Goal: Communication & Community: Answer question/provide support

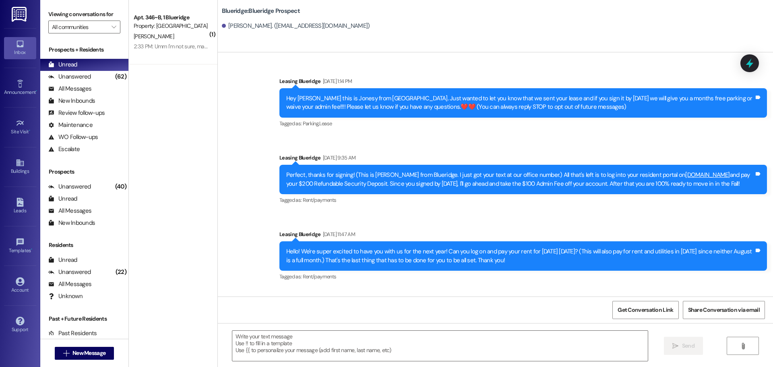
scroll to position [57, 0]
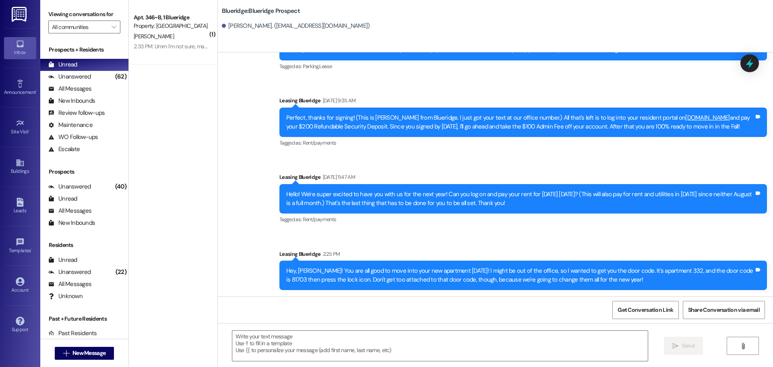
click at [337, 164] on div "Sent via SMS Leasing Blueridge [DATE] 1:14 PM Hey [PERSON_NAME] this is Jonesy …" at bounding box center [495, 149] width 555 height 294
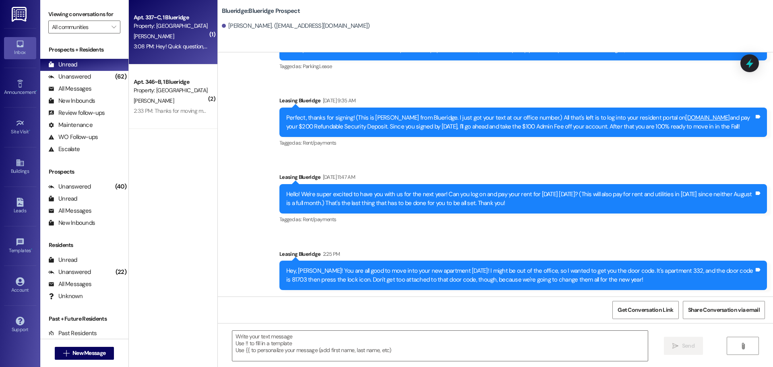
click at [161, 44] on div "3:08 PM: Hey! Quick question, I got charged for carpets and bathrooms and I dee…" at bounding box center [316, 46] width 364 height 7
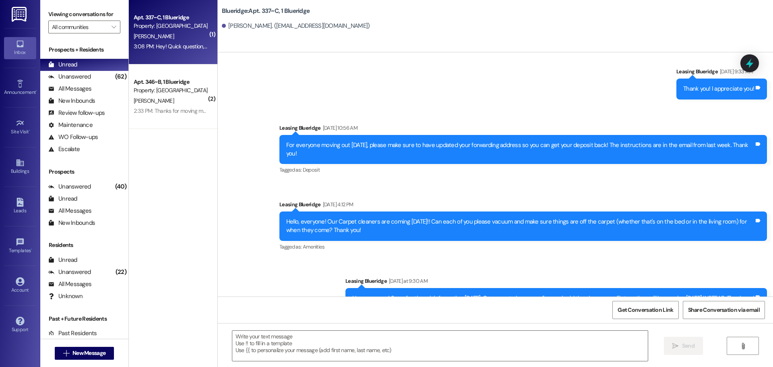
scroll to position [18189, 0]
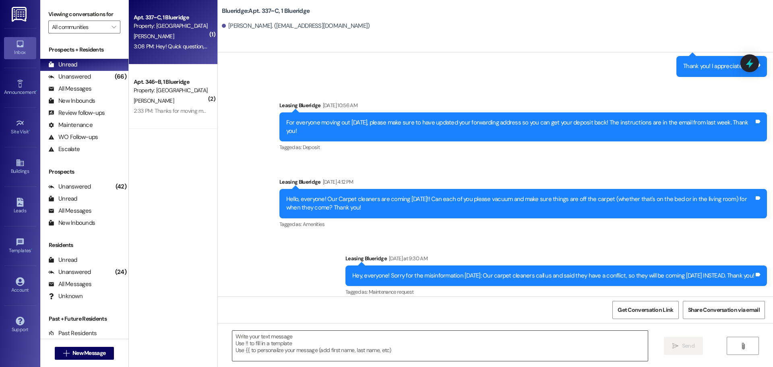
click at [264, 351] on textarea at bounding box center [439, 346] width 415 height 30
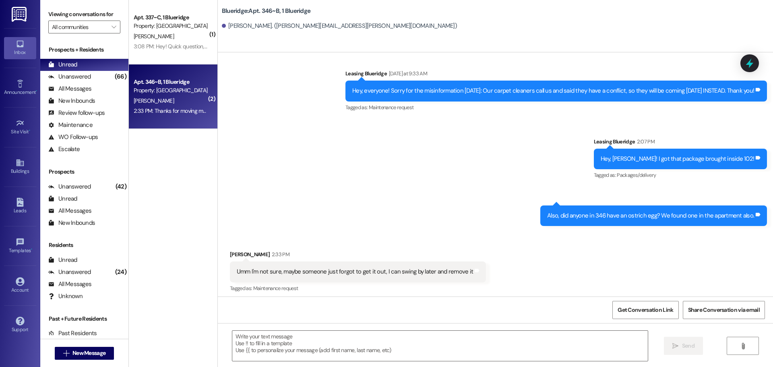
scroll to position [12759, 0]
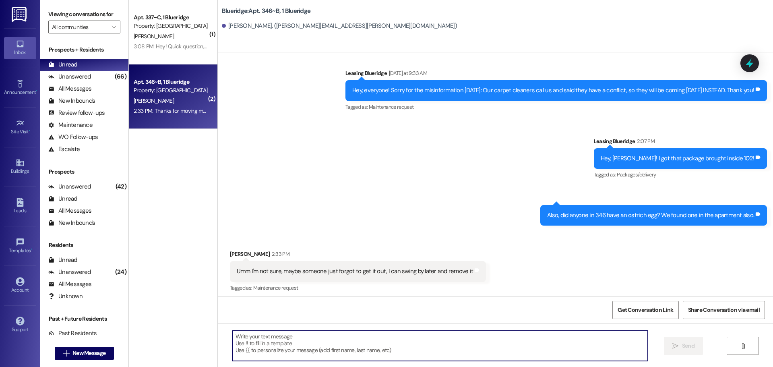
click at [460, 345] on textarea at bounding box center [439, 346] width 415 height 30
type textarea "I grabbed it out so it'll be in my office!"
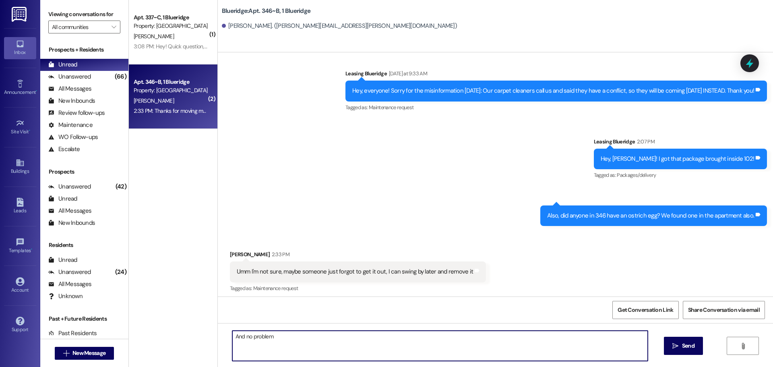
type textarea "And no problem!"
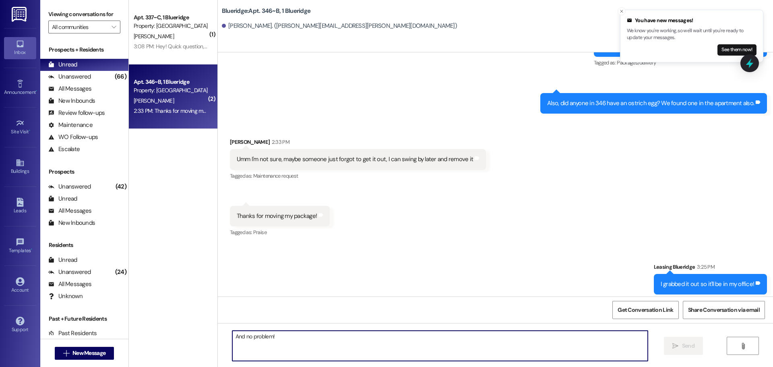
scroll to position [12871, 0]
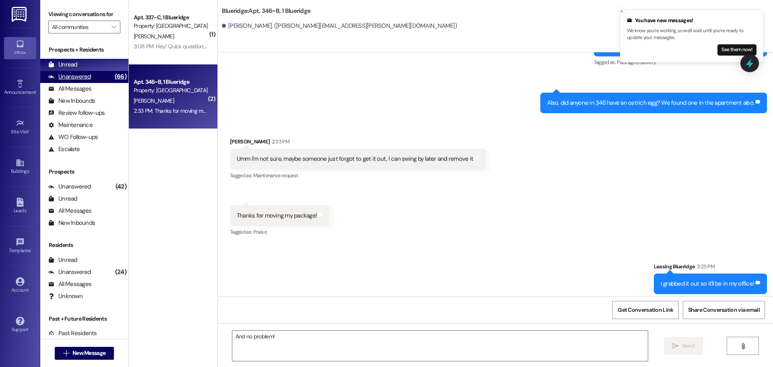
click at [81, 76] on div "Unanswered" at bounding box center [69, 76] width 43 height 8
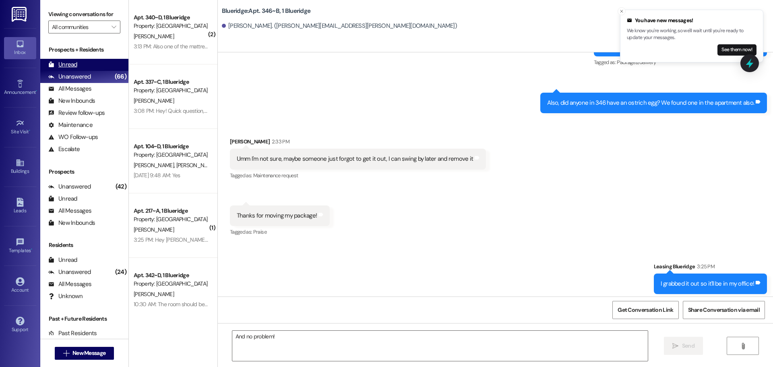
click at [81, 64] on div "Unread (0)" at bounding box center [84, 65] width 88 height 12
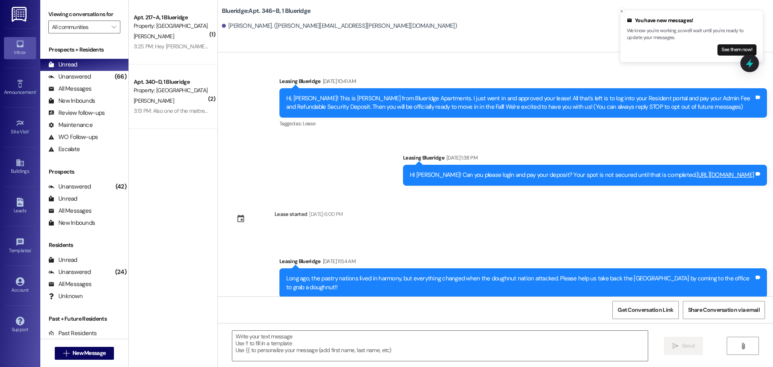
scroll to position [12758, 0]
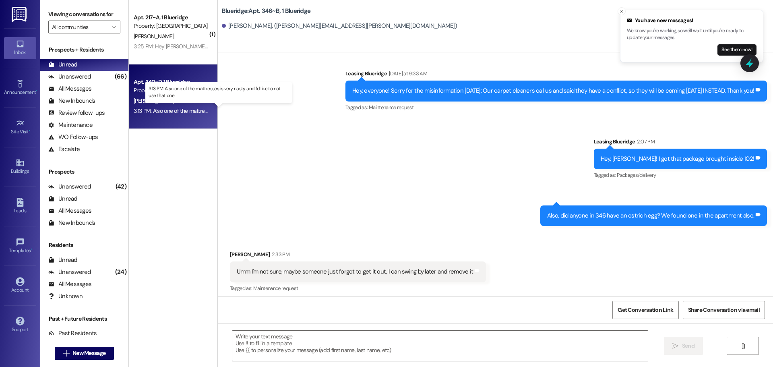
click at [167, 112] on div "3:13 PM: Also one of the mattresses is very nasty and I'd like to not use that …" at bounding box center [225, 110] width 182 height 7
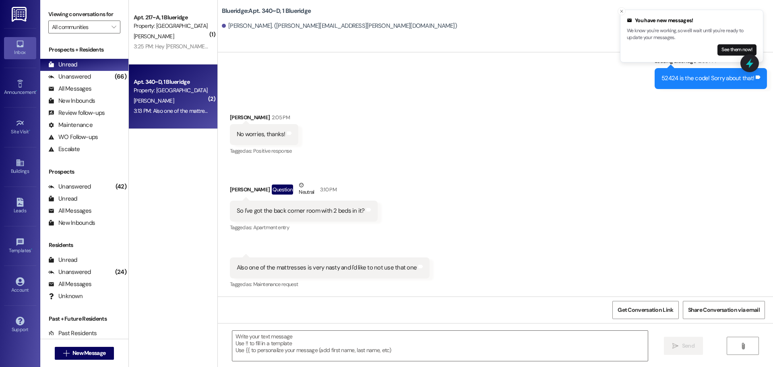
scroll to position [8841, 0]
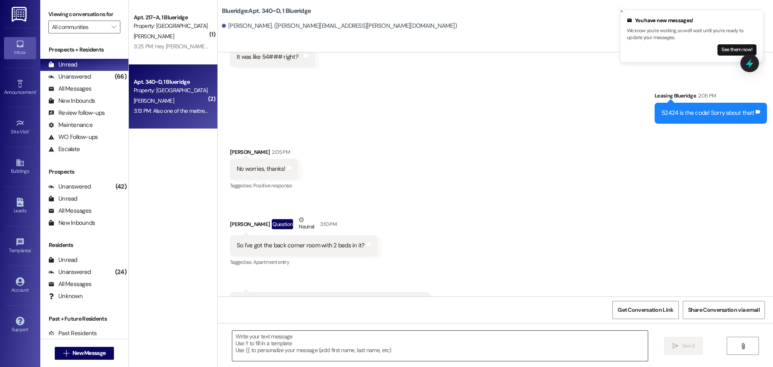
click at [350, 344] on textarea at bounding box center [439, 346] width 415 height 30
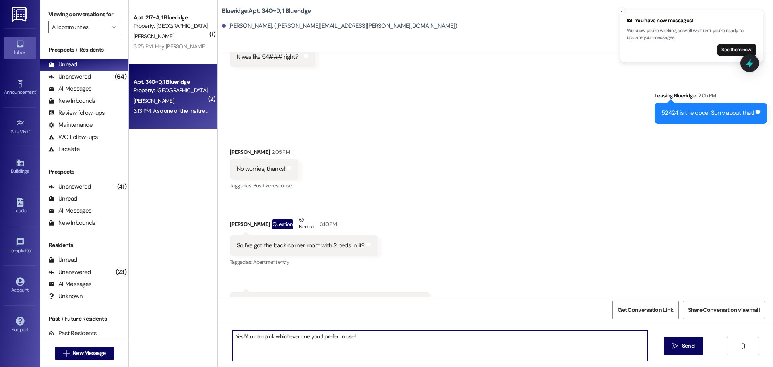
type textarea "Yes! You can pick whichever one you'd prefer to use!"
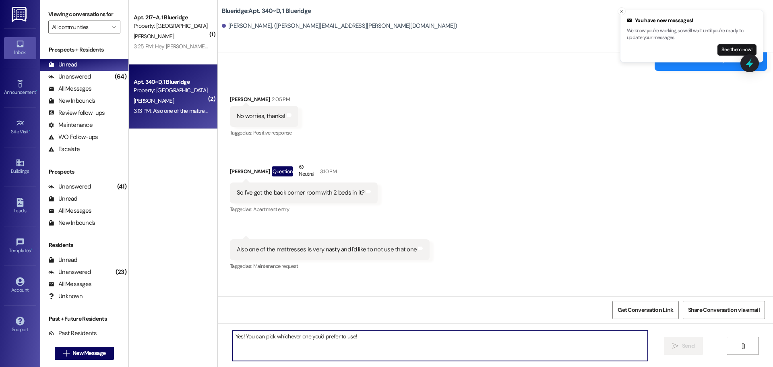
scroll to position [8898, 0]
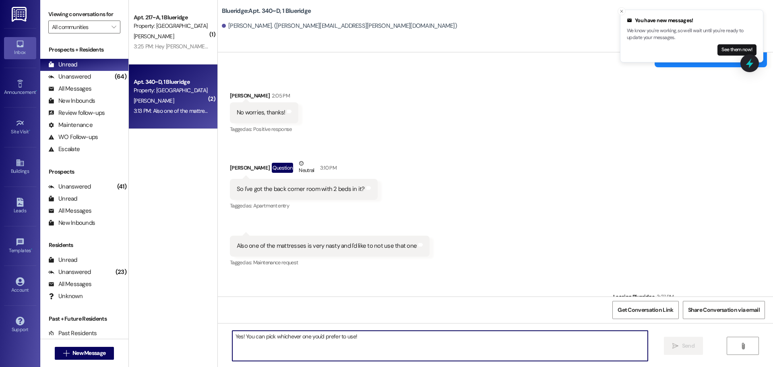
click at [398, 345] on textarea "Yes! You can pick whichever one you'd prefer to use!" at bounding box center [439, 346] width 415 height 30
type textarea "I"
type textarea "Do the other rooms all have two beds already? I can have someone come grab the …"
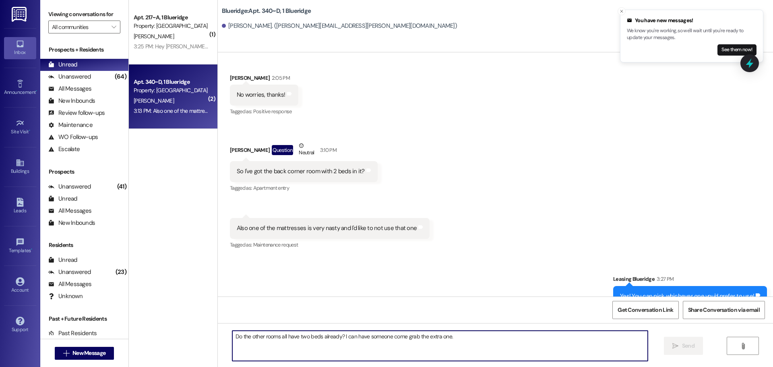
scroll to position [8954, 0]
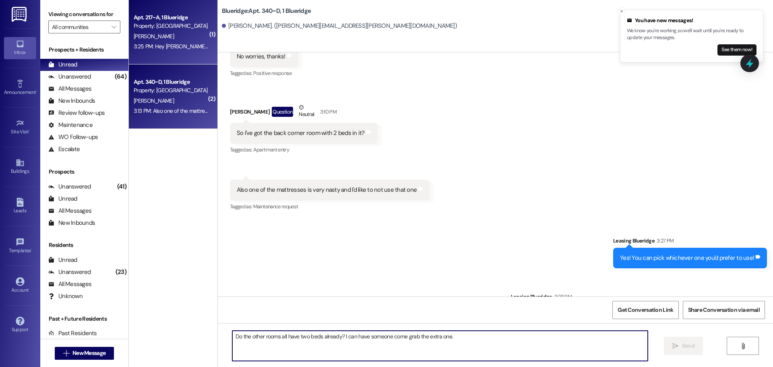
click at [170, 52] on div "Apt. 217~A, 1 Blueridge Property: Blueridge [PERSON_NAME] 3:25 PM: Hey [PERSON_…" at bounding box center [173, 32] width 89 height 64
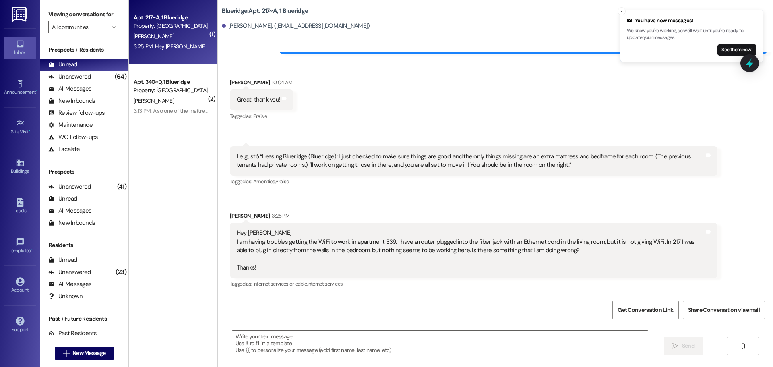
scroll to position [7095, 0]
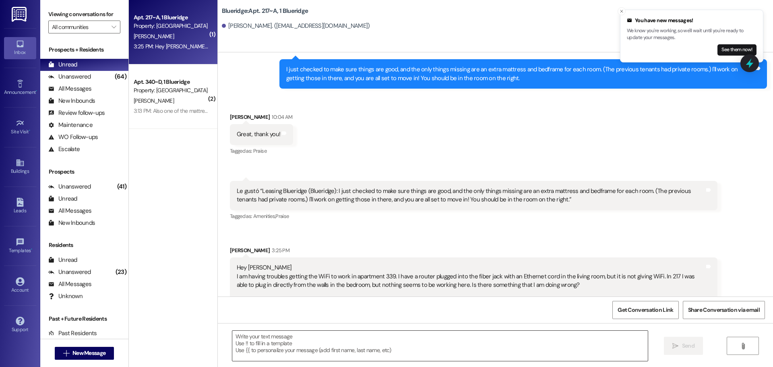
click at [454, 351] on textarea at bounding box center [439, 346] width 415 height 30
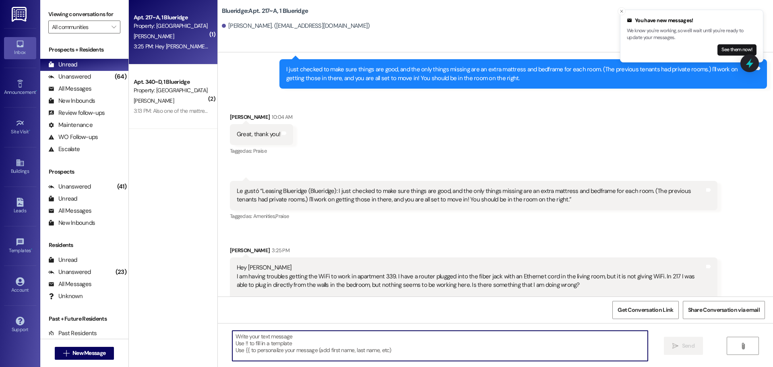
type textarea "T"
type textarea "z"
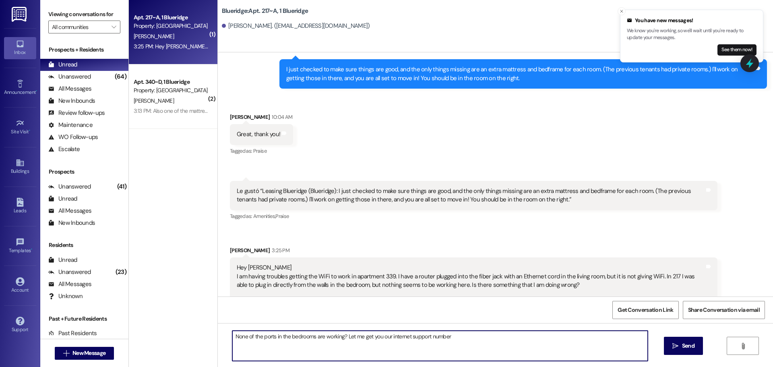
type textarea "None of the ports in the bedrooms are working? Let me get you our internet supp…"
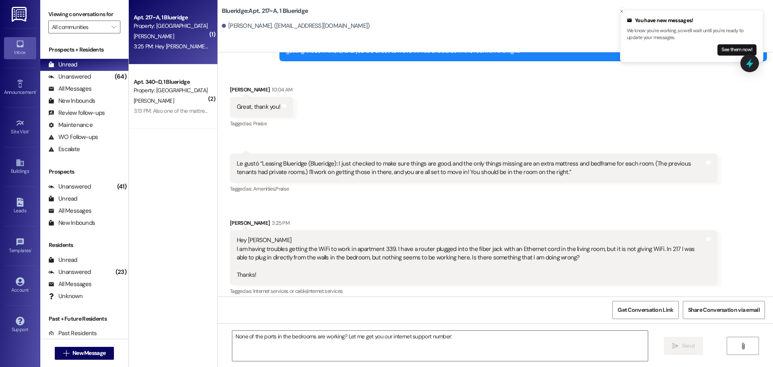
scroll to position [7151, 0]
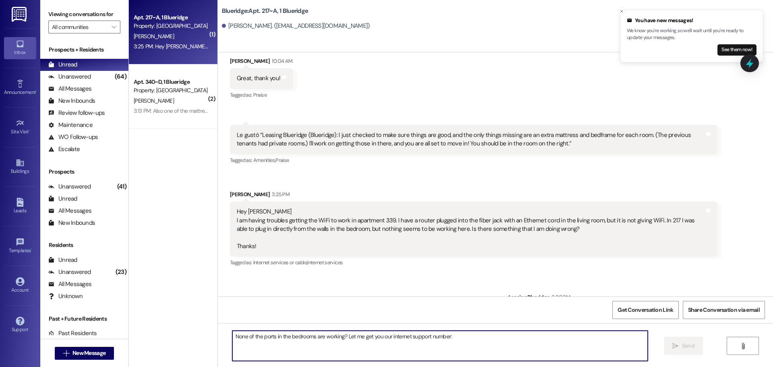
click at [573, 354] on textarea "None of the ports in the bedrooms are working? Let me get you our internet supp…" at bounding box center [439, 346] width 415 height 30
paste textarea "[PHONE_NUMBER]"
click at [310, 336] on textarea "[PHONE_NUMBER]. You'll tell them it"s for residential along with the address an…" at bounding box center [439, 346] width 415 height 30
type textarea "[PHONE_NUMBER]. You'll tell them it's for residential along with the address an…"
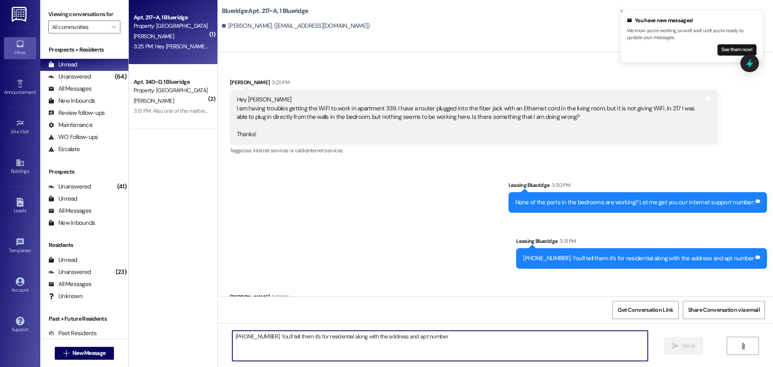
scroll to position [7264, 0]
click at [272, 338] on textarea "Yeah, no problem! bIf they have to send out a technician, we'll pay for it. We …" at bounding box center [439, 346] width 415 height 30
type textarea "Yeah, no problem! If they have to send out a technician, we'll pay for it. We h…"
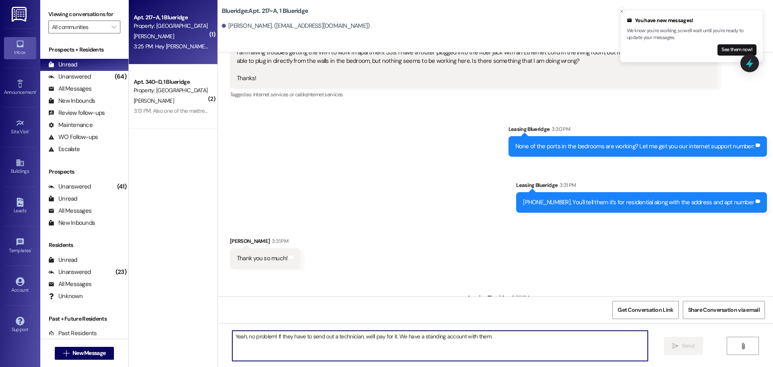
scroll to position [7320, 0]
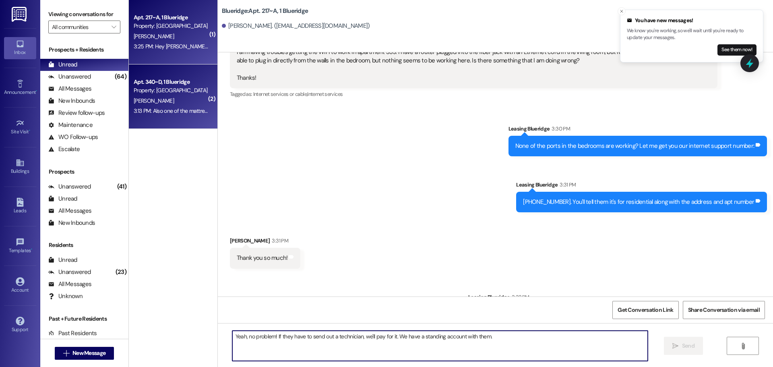
click at [194, 89] on div "Property: [GEOGRAPHIC_DATA]" at bounding box center [171, 90] width 74 height 8
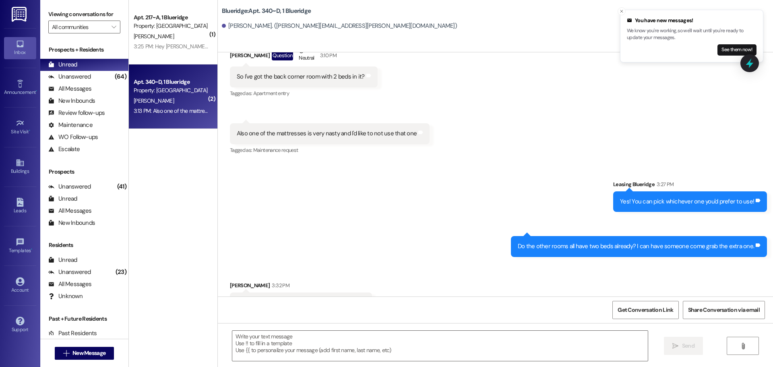
scroll to position [9010, 0]
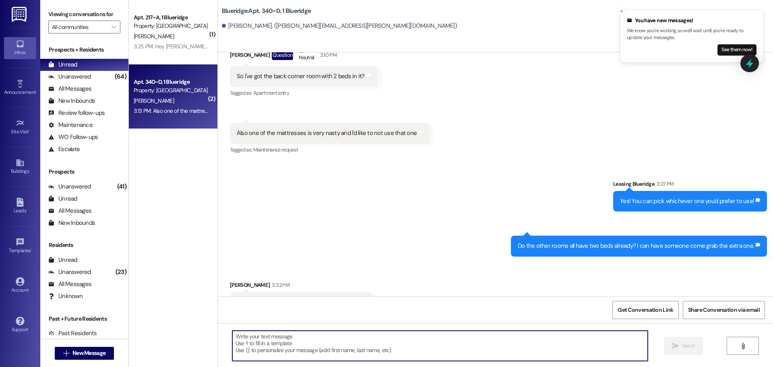
click at [454, 347] on textarea at bounding box center [439, 346] width 415 height 30
click at [371, 340] on textarea "Gotcha. I'll make a note to come get" at bounding box center [439, 346] width 415 height 30
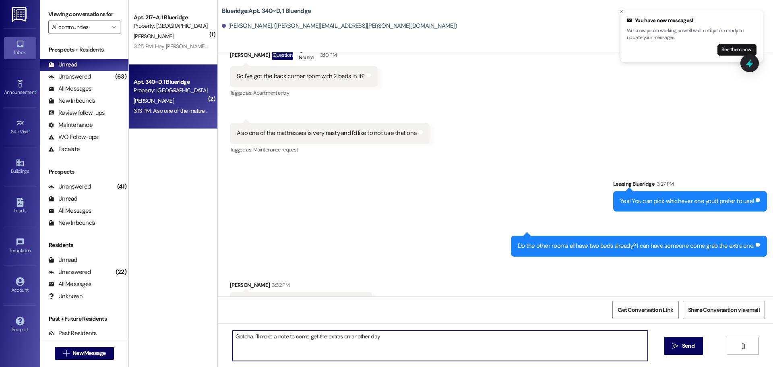
type textarea "Gotcha. I'll make a note to come get the extras on another day!"
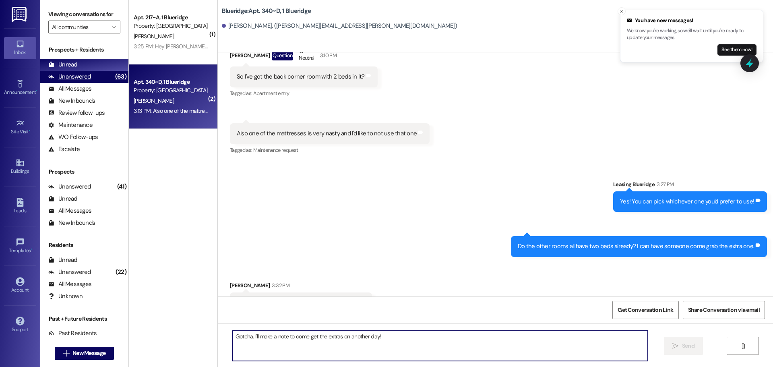
click at [104, 72] on div "Unanswered (63)" at bounding box center [84, 77] width 88 height 12
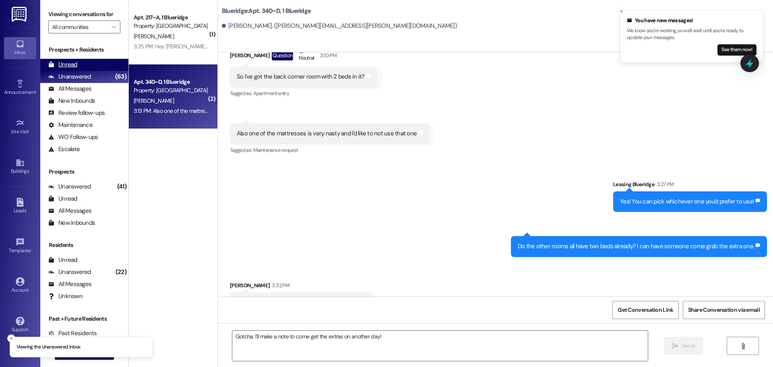
click at [101, 66] on div "Unread (0)" at bounding box center [84, 65] width 88 height 12
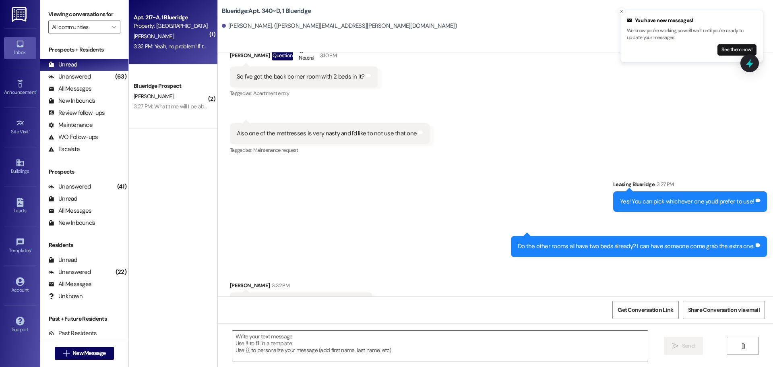
click at [174, 48] on div "3:32 PM: Yeah, no problem! If they have to send out a technician, we'll pay for…" at bounding box center [272, 46] width 277 height 7
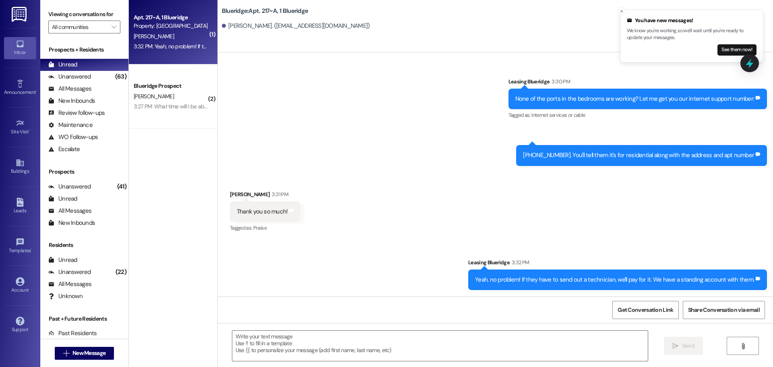
scroll to position [7332, 0]
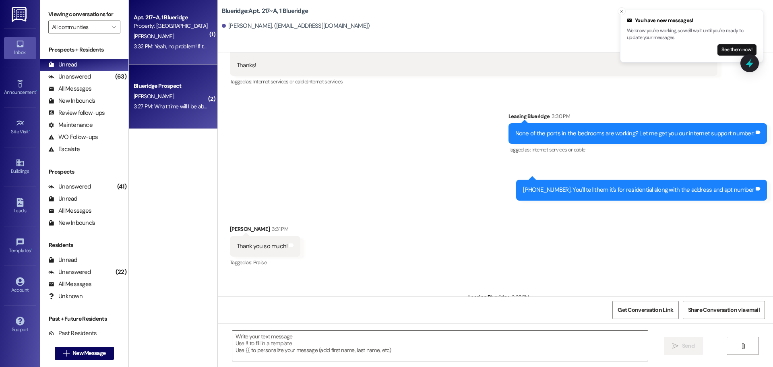
click at [178, 103] on div "3:27 PM: What time will I be able to move in [DATE]? 3:27 PM: What time will I …" at bounding box center [193, 106] width 119 height 7
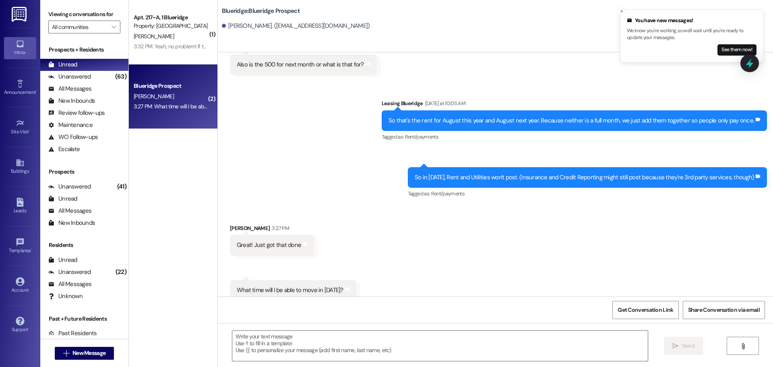
scroll to position [1706, 0]
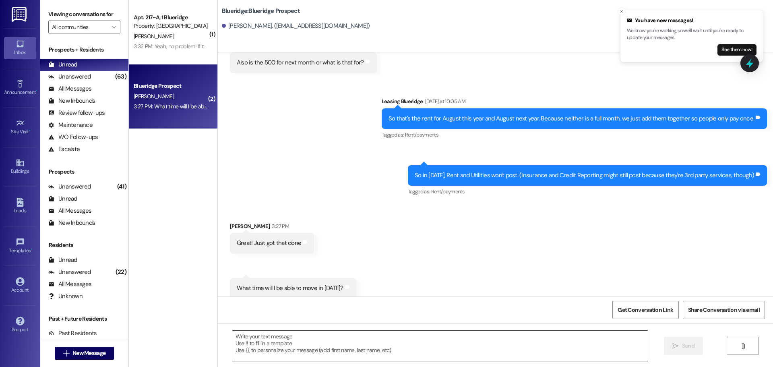
drag, startPoint x: 353, startPoint y: 342, endPoint x: 344, endPoint y: 360, distance: 19.6
click at [353, 342] on textarea at bounding box center [439, 346] width 415 height 30
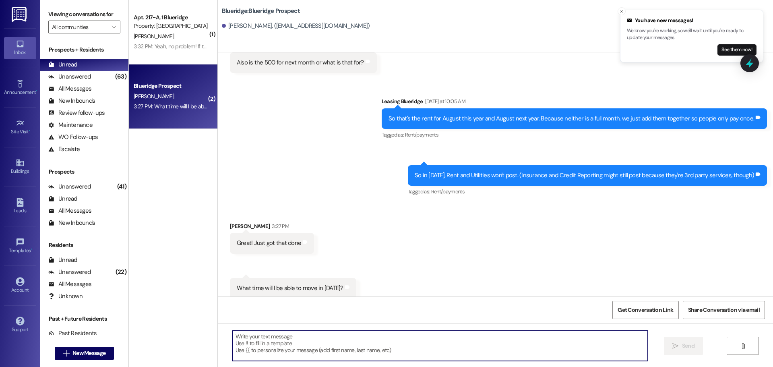
type textarea "A"
type textarea "Before 3pm would be best if possible!"
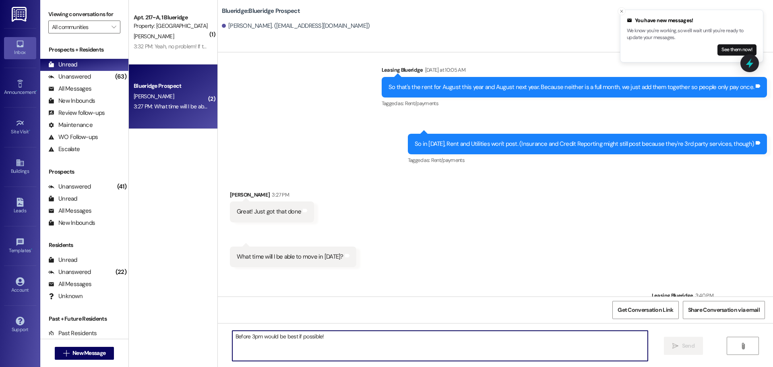
scroll to position [1762, 0]
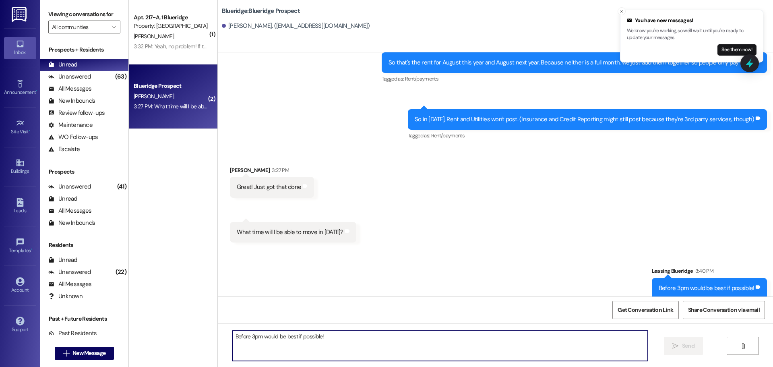
click at [467, 333] on textarea "Before 3pm would be best if possible!" at bounding box center [439, 346] width 415 height 30
type textarea "Thank you so much!"
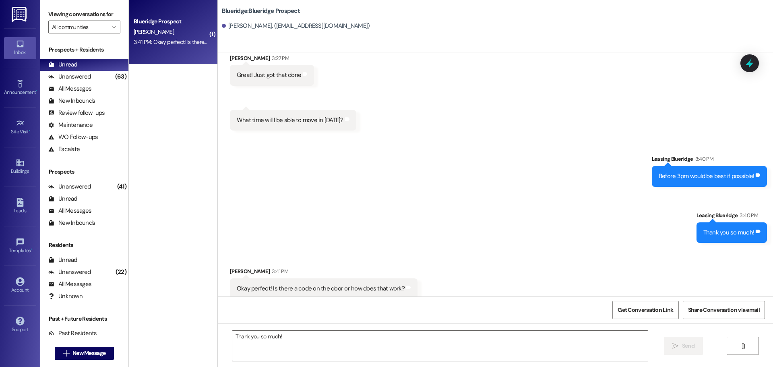
scroll to position [1874, 0]
click at [437, 351] on textarea "Thank you so much!" at bounding box center [439, 346] width 415 height 30
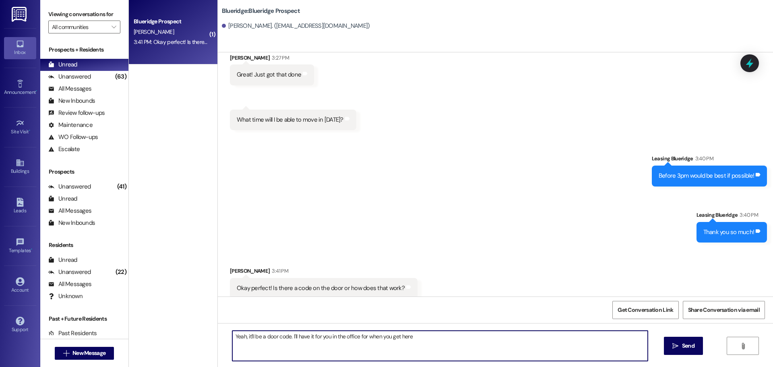
type textarea "Yeah, it'll be a door code. I'll have it for you in the office for when you get…"
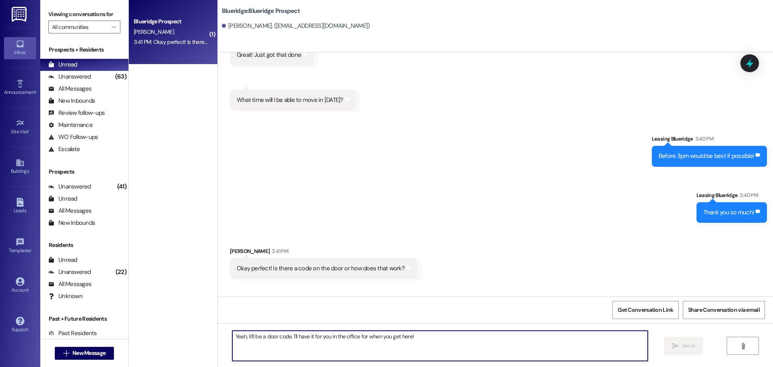
scroll to position [1930, 0]
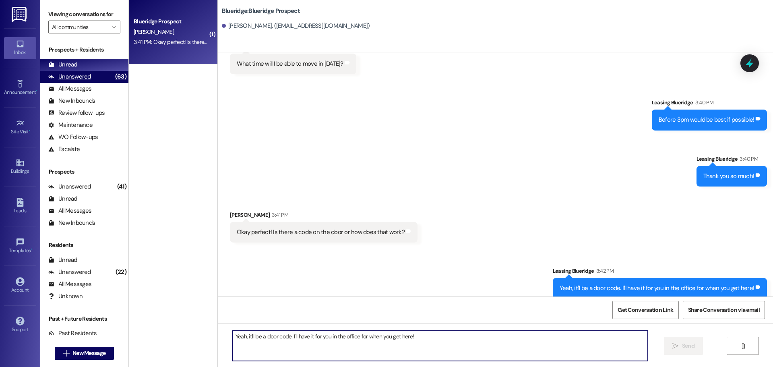
click at [90, 74] on div "Unanswered (63)" at bounding box center [84, 77] width 88 height 12
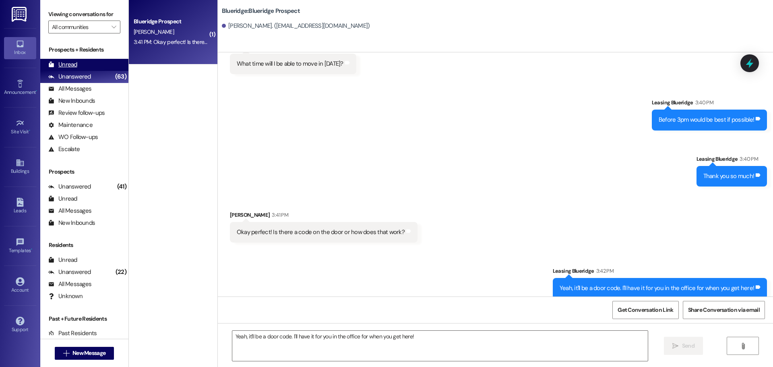
click at [91, 66] on div "Unread (0)" at bounding box center [84, 65] width 88 height 12
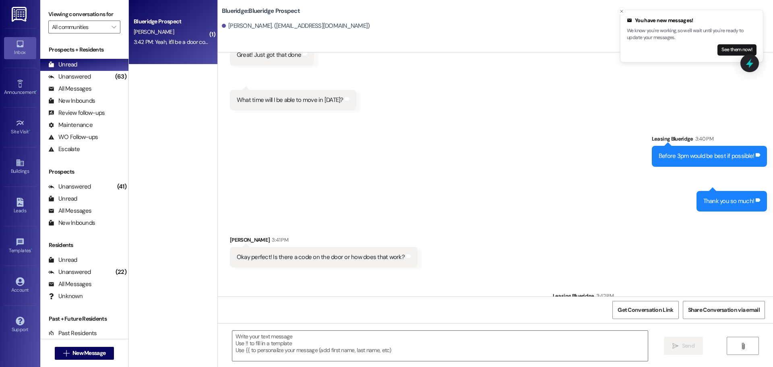
scroll to position [1931, 0]
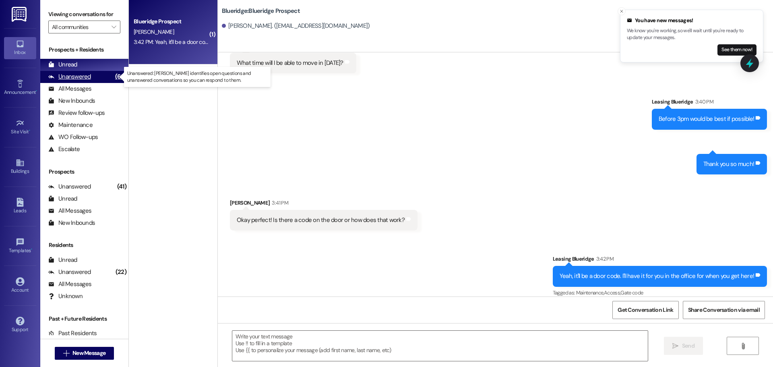
click at [99, 75] on div "Unanswered (63)" at bounding box center [84, 77] width 88 height 12
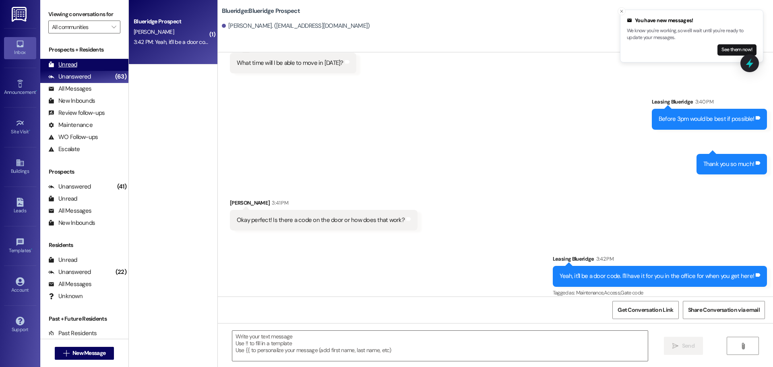
click at [102, 66] on div "Unread (0)" at bounding box center [84, 65] width 88 height 12
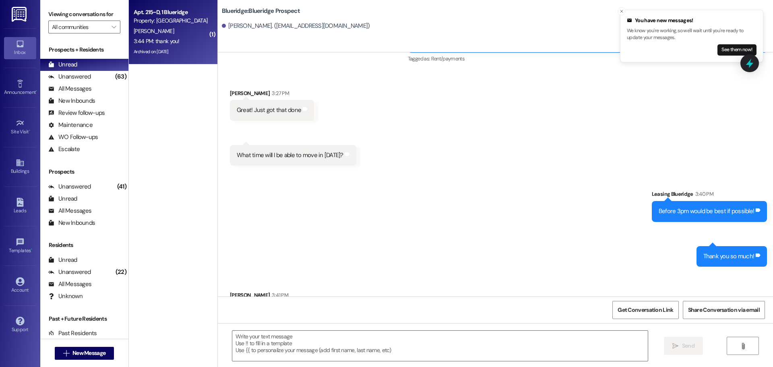
click at [162, 50] on div "Archived on [DATE]" at bounding box center [171, 52] width 76 height 10
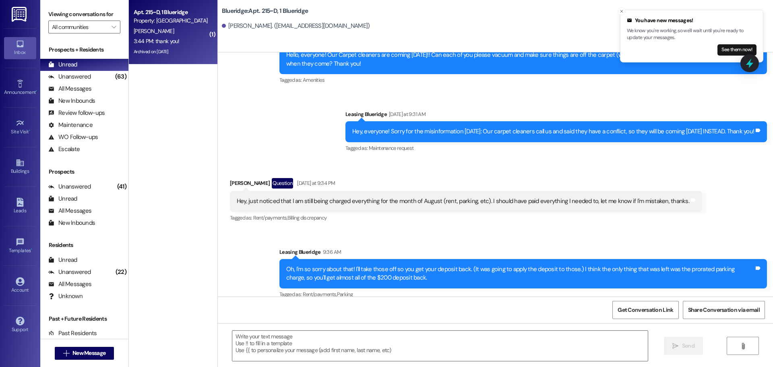
scroll to position [18027, 0]
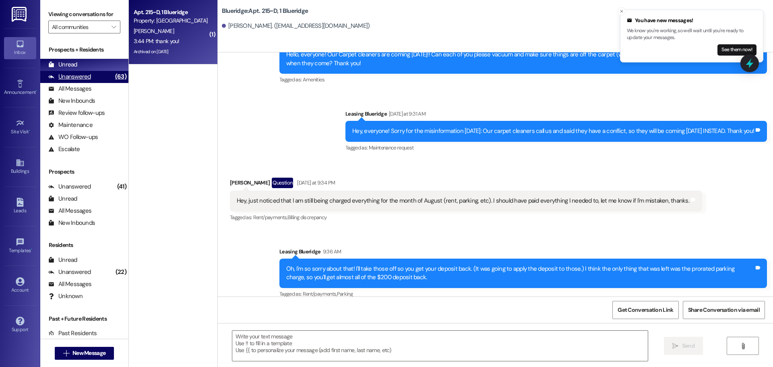
click at [88, 78] on div "Unanswered" at bounding box center [69, 76] width 43 height 8
click at [93, 66] on div "Unread (0)" at bounding box center [84, 65] width 88 height 12
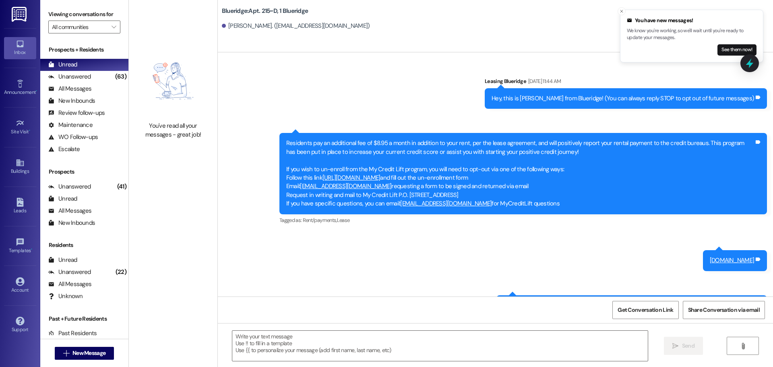
scroll to position [18027, 0]
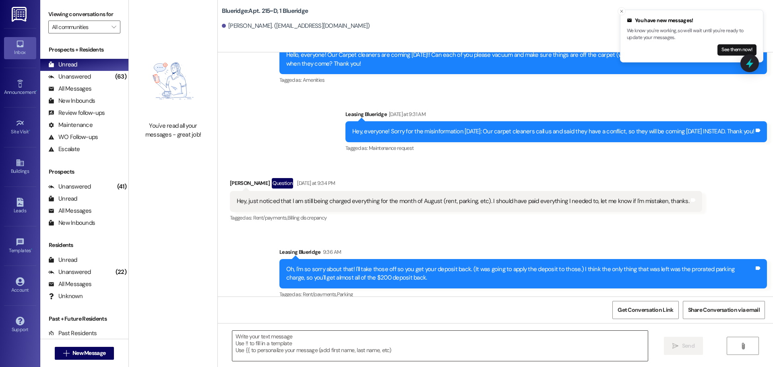
drag, startPoint x: 366, startPoint y: 337, endPoint x: 364, endPoint y: 347, distance: 9.9
click at [368, 343] on textarea at bounding box center [439, 346] width 415 height 30
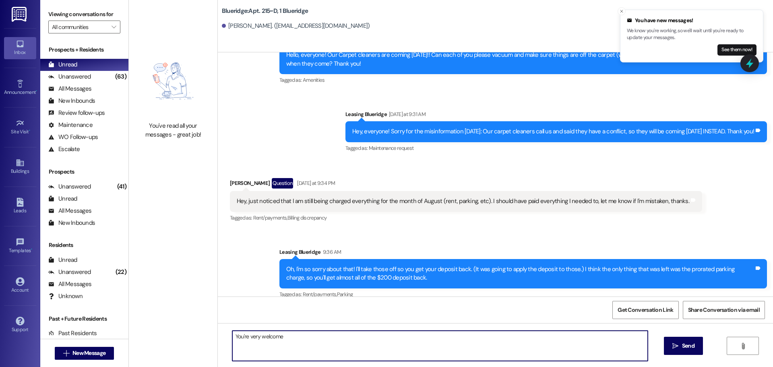
type textarea "You're very welcome!"
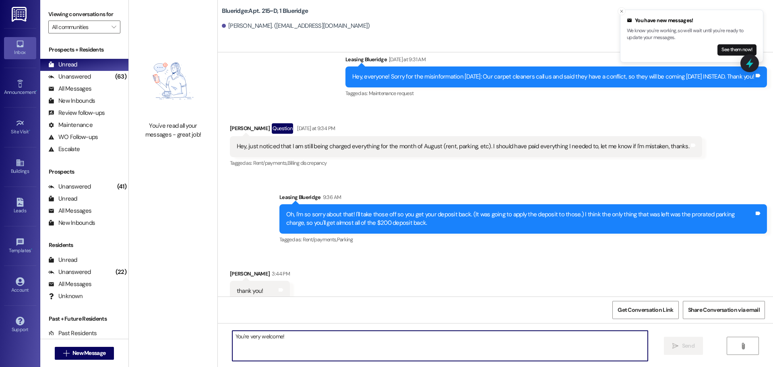
scroll to position [18083, 0]
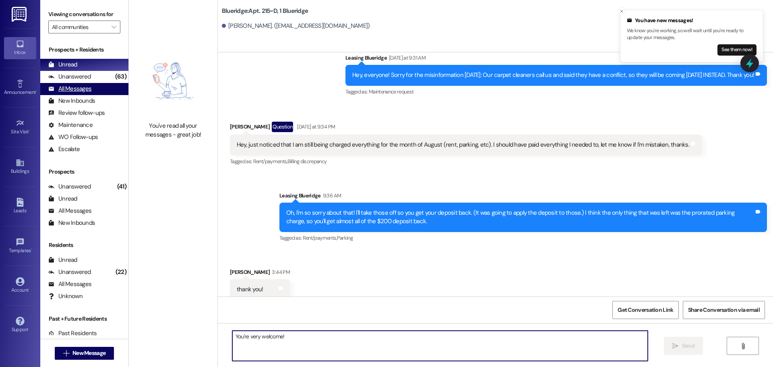
click at [76, 83] on div "All Messages (undefined)" at bounding box center [84, 89] width 88 height 12
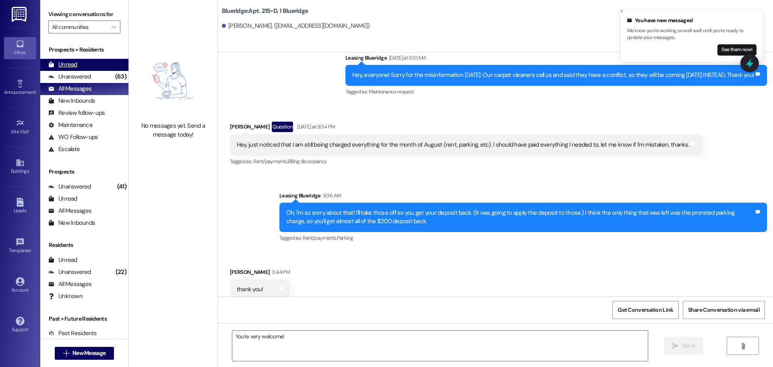
click at [89, 68] on div "Unread (0)" at bounding box center [84, 65] width 88 height 12
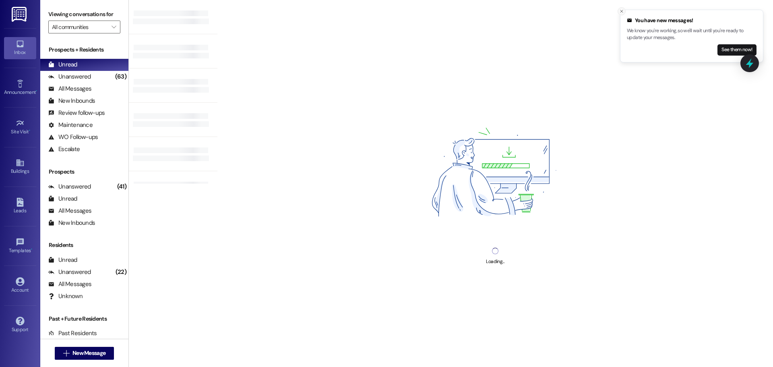
click at [618, 8] on button "Close toast" at bounding box center [622, 11] width 8 height 8
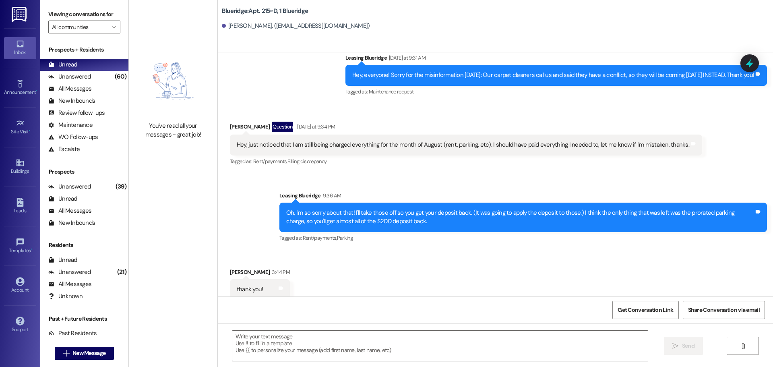
click at [425, 250] on div "Received via SMS [PERSON_NAME] 3:44 PM thank you! Tags and notes Tagged as: Pra…" at bounding box center [495, 284] width 555 height 68
click at [102, 72] on div "Unanswered (60)" at bounding box center [84, 77] width 88 height 12
click at [99, 65] on div "Unread (0)" at bounding box center [84, 65] width 88 height 12
click at [90, 349] on span "New Message" at bounding box center [88, 353] width 33 height 8
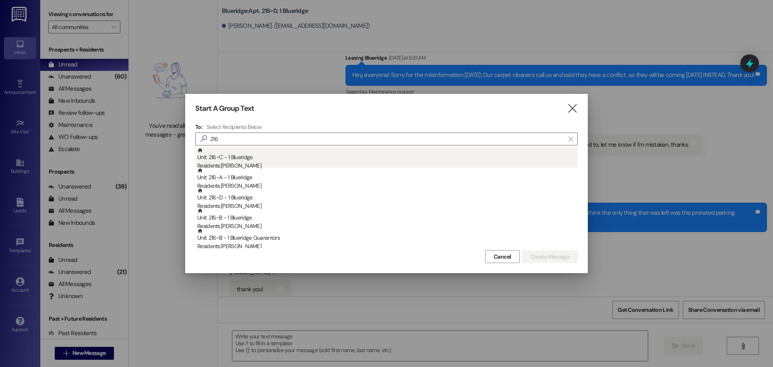
click at [256, 163] on div "Residents: [PERSON_NAME]" at bounding box center [387, 165] width 380 height 8
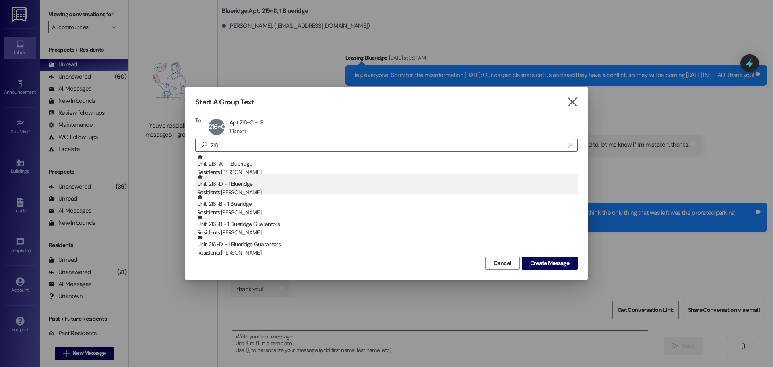
click at [259, 192] on div "Residents: [PERSON_NAME]" at bounding box center [387, 192] width 380 height 8
click at [263, 191] on div "Residents: [PERSON_NAME]" at bounding box center [387, 192] width 380 height 8
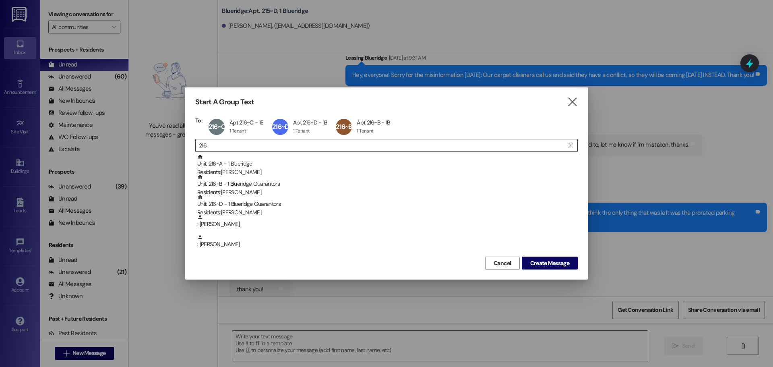
click at [413, 143] on input "216" at bounding box center [382, 145] width 366 height 11
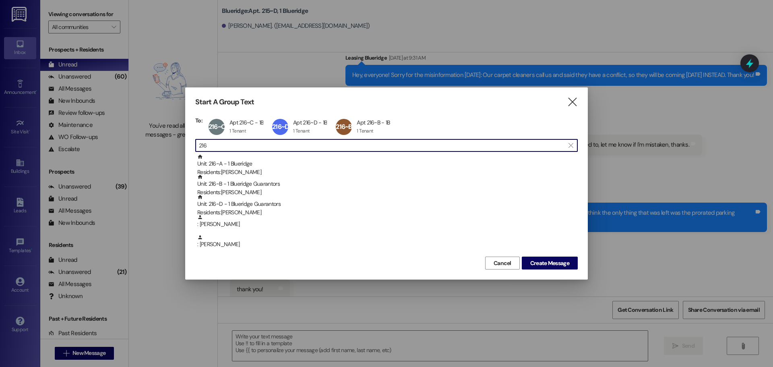
click at [413, 141] on input "216" at bounding box center [382, 145] width 366 height 11
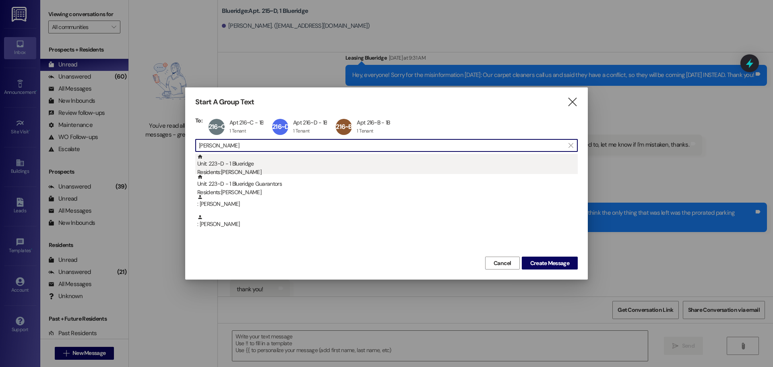
type input "[PERSON_NAME]"
click at [348, 159] on div "Unit: 223~D - 1 Blueridge Residents: [PERSON_NAME]" at bounding box center [387, 165] width 380 height 23
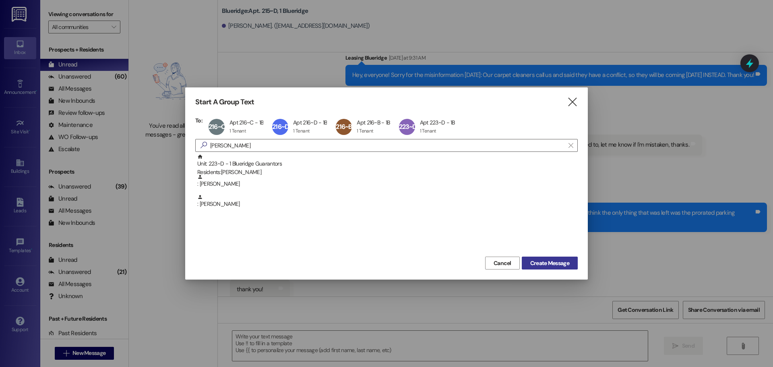
click at [558, 262] on span "Create Message" at bounding box center [549, 263] width 39 height 8
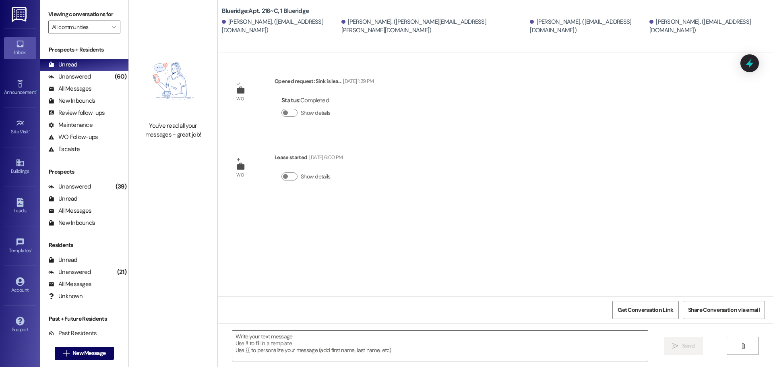
scroll to position [0, 0]
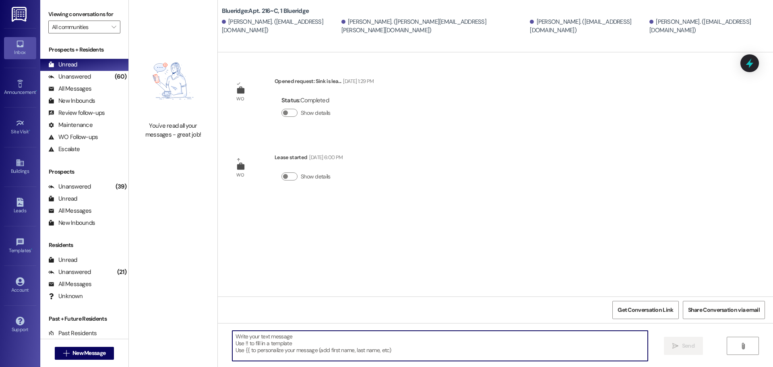
click at [480, 348] on textarea at bounding box center [439, 346] width 415 height 30
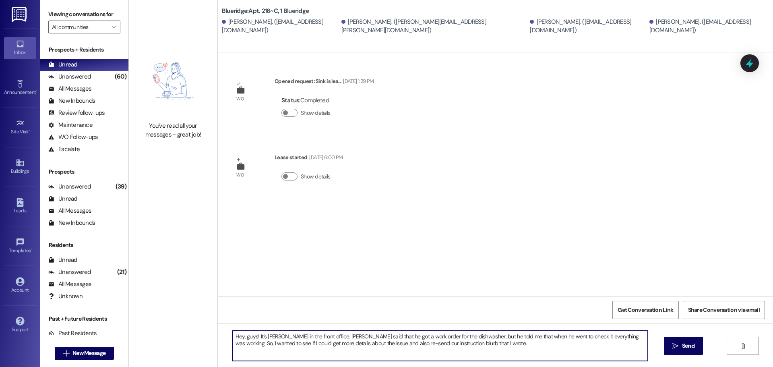
click at [386, 343] on textarea "Hey, guys! It's [PERSON_NAME] in the front office. [PERSON_NAME] said that he g…" at bounding box center [439, 346] width 415 height 30
type textarea "Hey, guys! It's [PERSON_NAME] in the front office. [PERSON_NAME] said that he g…"
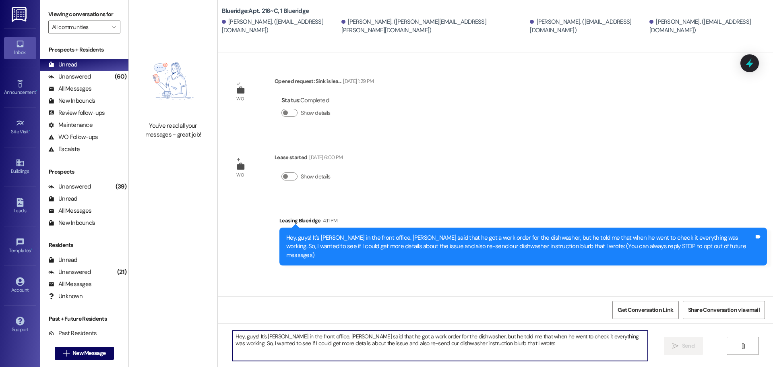
click at [367, 354] on textarea "Hey, guys! It's [PERSON_NAME] in the front office. [PERSON_NAME] said that he g…" at bounding box center [439, 346] width 415 height 30
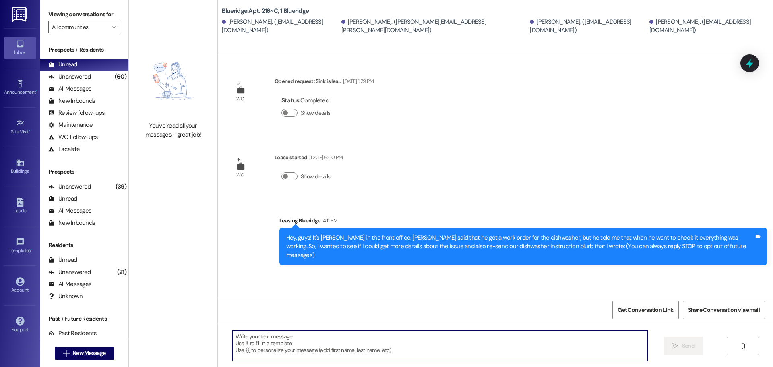
paste textarea "How our dishwashers work: If you open it before the cycle has finished (even th…"
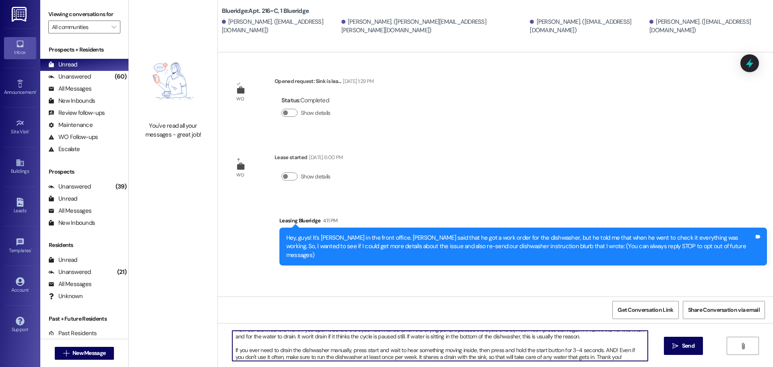
scroll to position [9, 0]
type textarea "How our dishwashers work: If you open it before the cycle has finished (even th…"
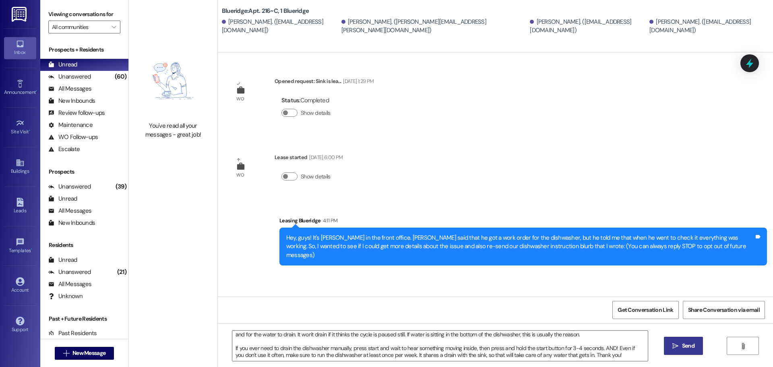
click at [676, 347] on icon "" at bounding box center [675, 346] width 6 height 6
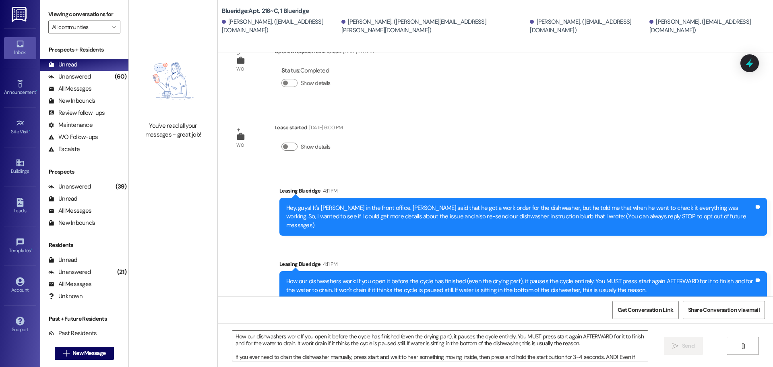
scroll to position [58, 0]
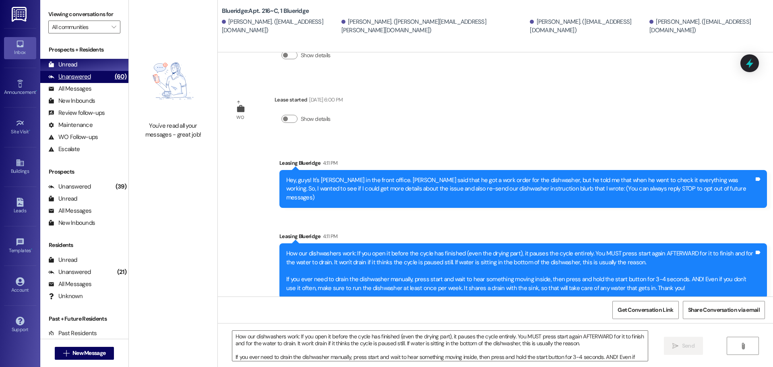
click at [81, 80] on div "Unanswered" at bounding box center [69, 76] width 43 height 8
click at [87, 64] on div "Unread (0)" at bounding box center [84, 65] width 88 height 12
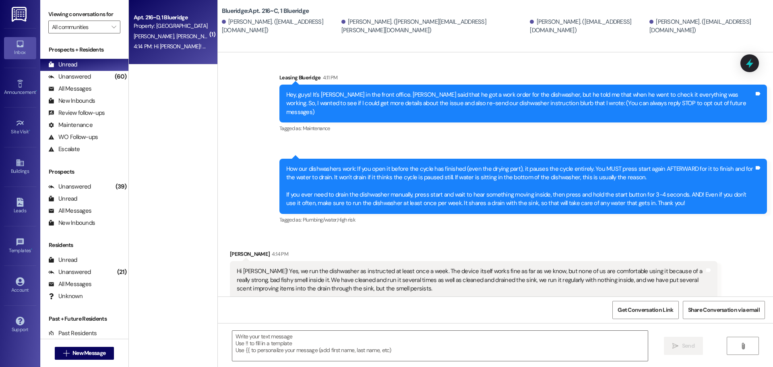
scroll to position [143, 0]
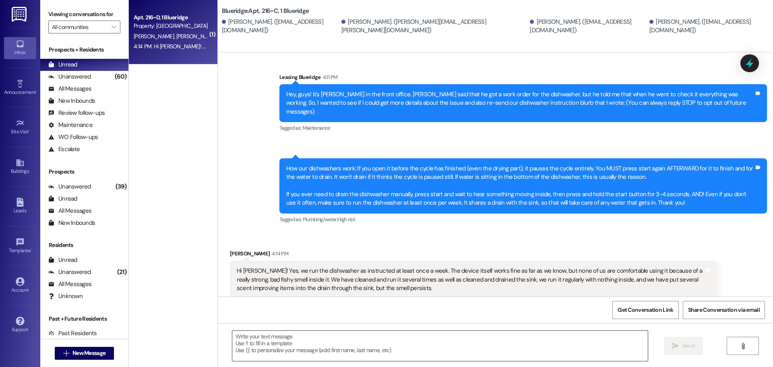
click at [382, 349] on textarea at bounding box center [439, 346] width 415 height 30
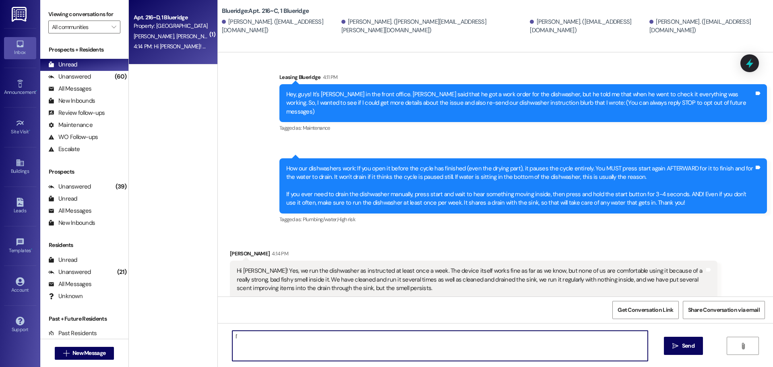
type textarea "I"
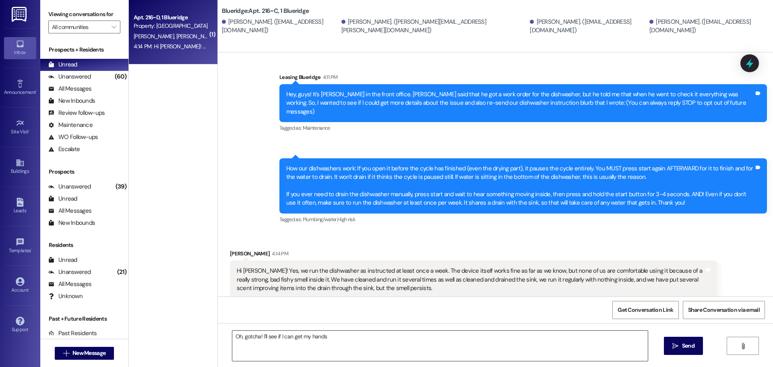
click at [539, 345] on textarea "Oh, gotcha! I'll see if I can get my hands" at bounding box center [439, 346] width 415 height 30
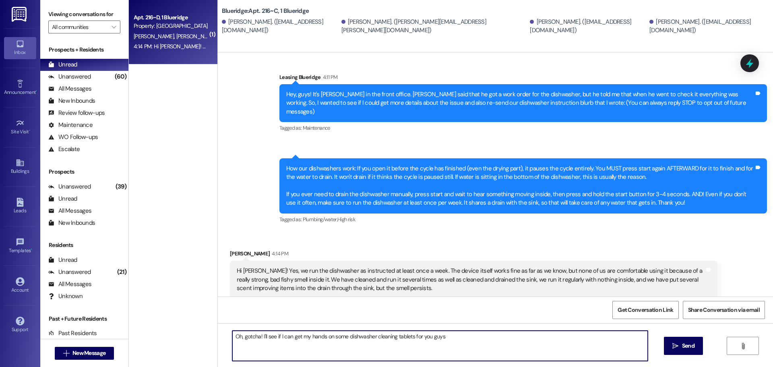
type textarea "Oh, gotcha! I'll see if I can get my hands on some dishwasher cleaning tablets …"
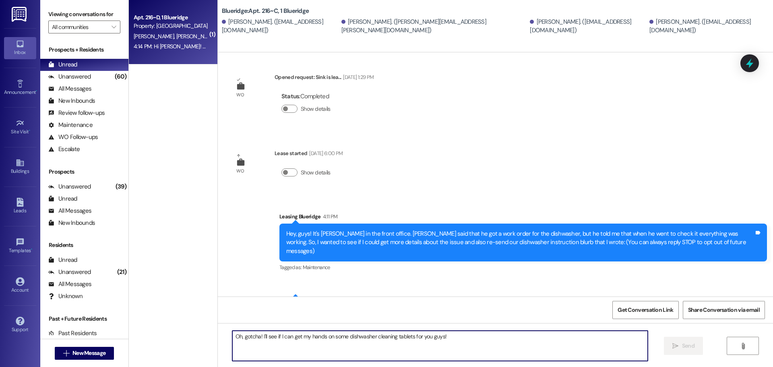
scroll to position [199, 0]
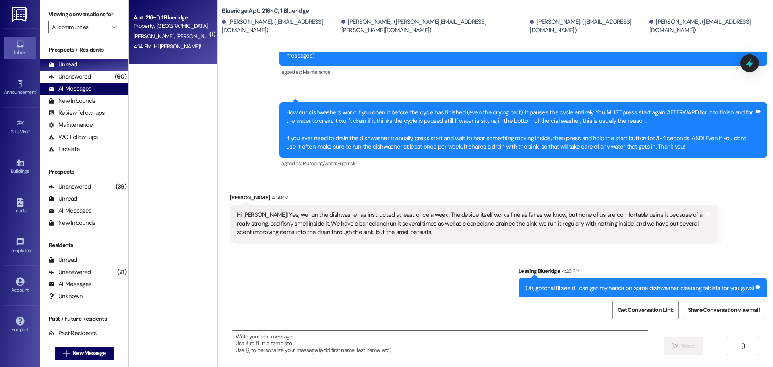
click at [87, 91] on div "All Messages" at bounding box center [69, 89] width 43 height 8
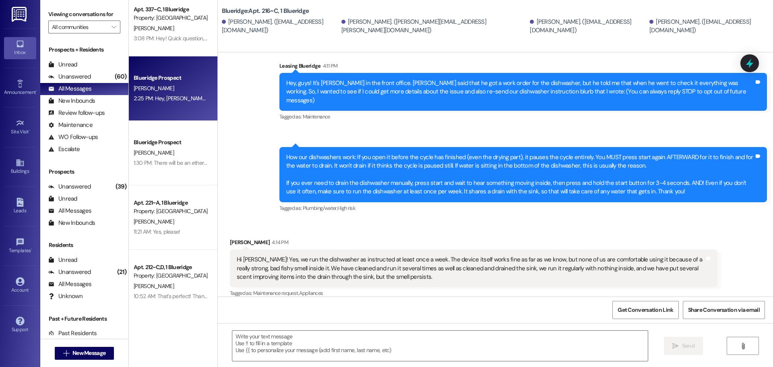
scroll to position [403, 0]
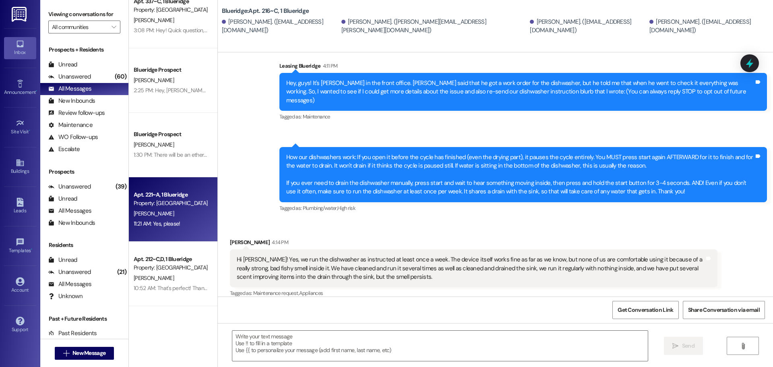
click at [156, 210] on div "[PERSON_NAME]" at bounding box center [171, 214] width 76 height 10
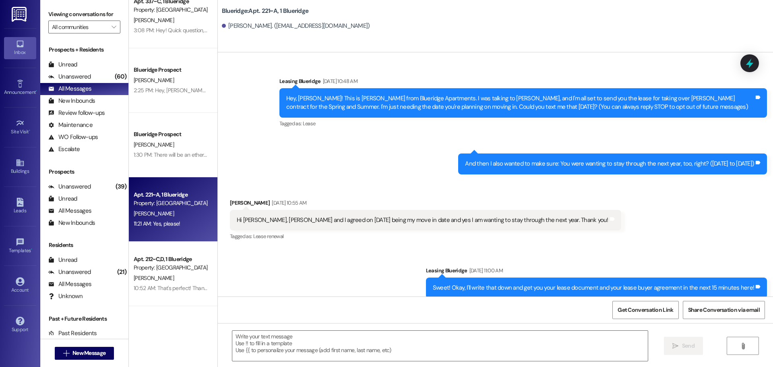
scroll to position [5765, 0]
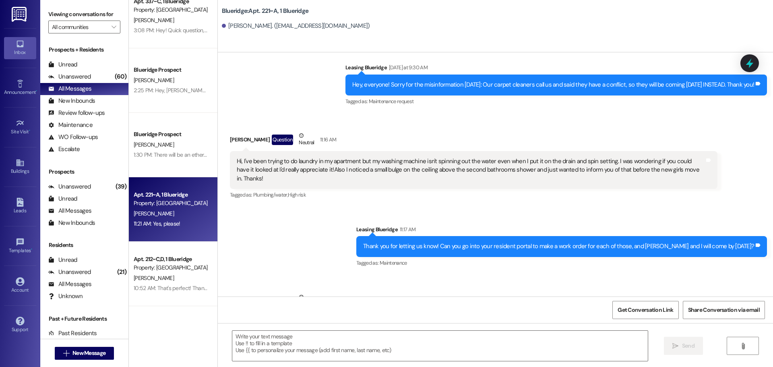
click at [357, 223] on div "Sent via SMS Leasing Blueridge 11:17 AM Thank you for letting us know! Can you …" at bounding box center [495, 241] width 555 height 68
